Goal: Information Seeking & Learning: Learn about a topic

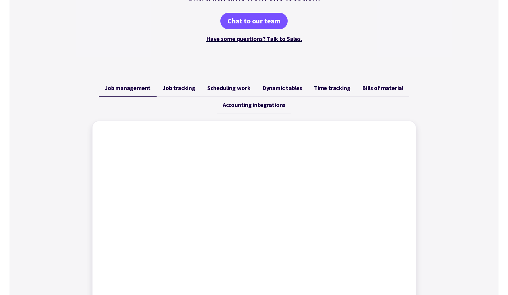
scroll to position [162, 0]
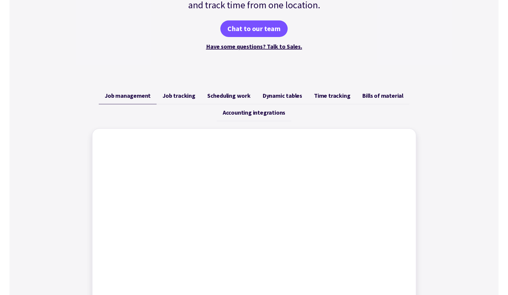
click at [173, 97] on span "Job tracking" at bounding box center [179, 95] width 33 height 7
click at [232, 101] on link "Scheduling work" at bounding box center [228, 96] width 55 height 17
click at [281, 98] on span "Dynamic tables" at bounding box center [283, 95] width 40 height 7
click at [325, 98] on span "Time tracking" at bounding box center [332, 95] width 36 height 7
click at [378, 98] on span "Bills of material" at bounding box center [382, 95] width 41 height 7
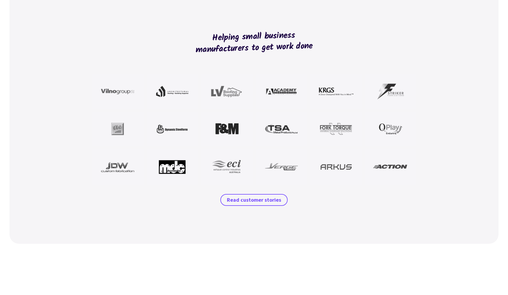
scroll to position [0, 0]
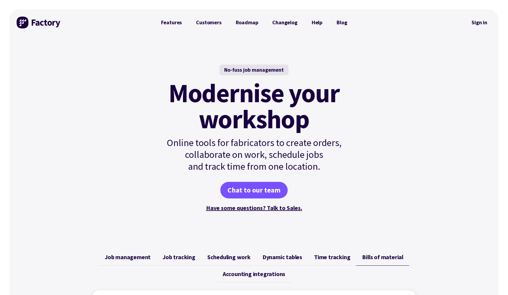
click at [376, 50] on div "No-fuss job management Modernise your workshop Online tools for fabricators to …" at bounding box center [253, 139] width 489 height 206
click at [252, 142] on p "Online tools for fabricators to create orders, collaborate on work, schedule jo…" at bounding box center [254, 155] width 201 height 36
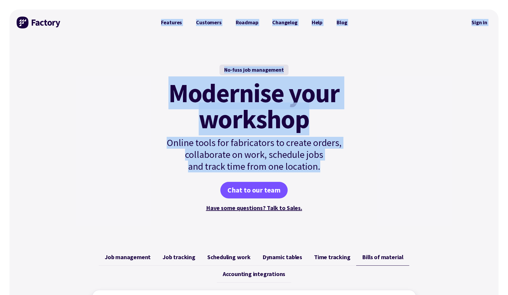
drag, startPoint x: 333, startPoint y: 169, endPoint x: 112, endPoint y: 9, distance: 273.3
